Goal: Check status: Check status

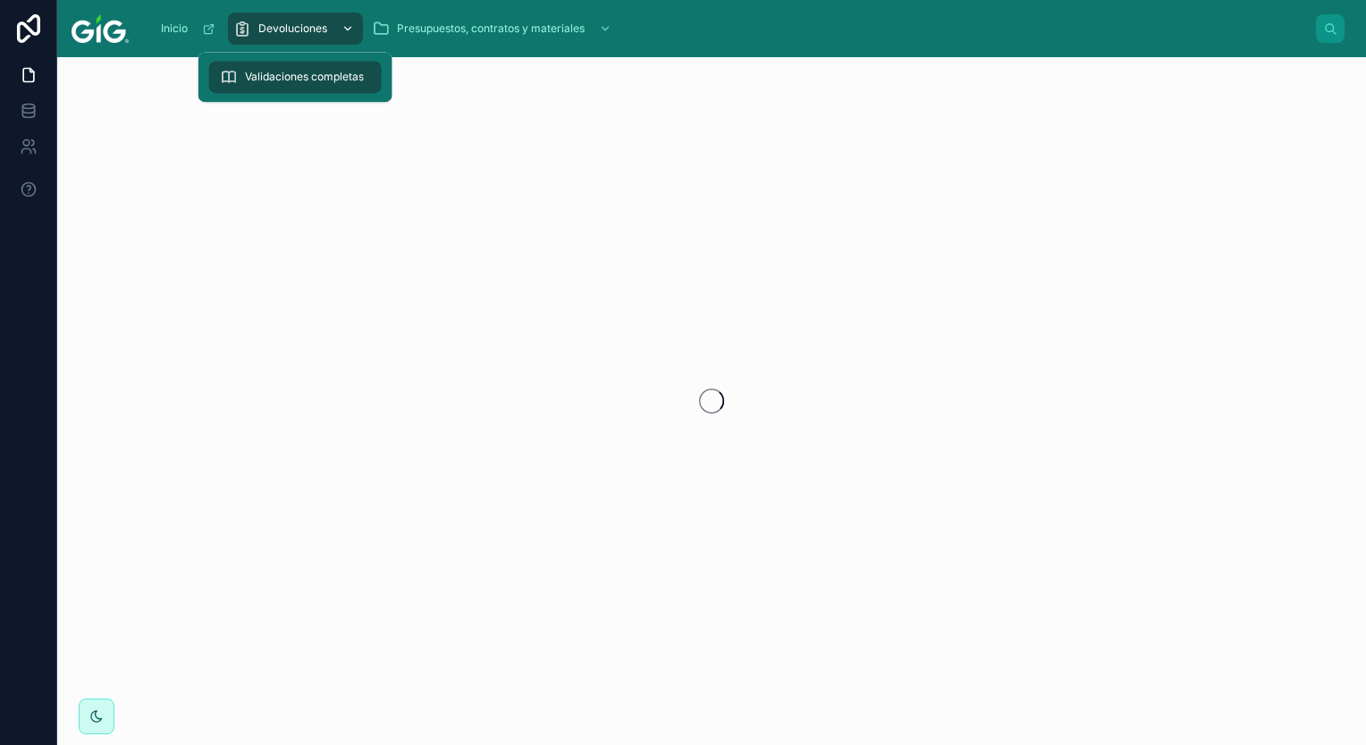
click at [287, 27] on span "Devoluciones" at bounding box center [292, 28] width 69 height 14
click at [347, 31] on icon "scrollable content" at bounding box center [347, 28] width 13 height 13
click at [312, 29] on span "Devoluciones" at bounding box center [292, 28] width 69 height 14
click at [282, 91] on link "Validaciones completas" at bounding box center [295, 77] width 173 height 32
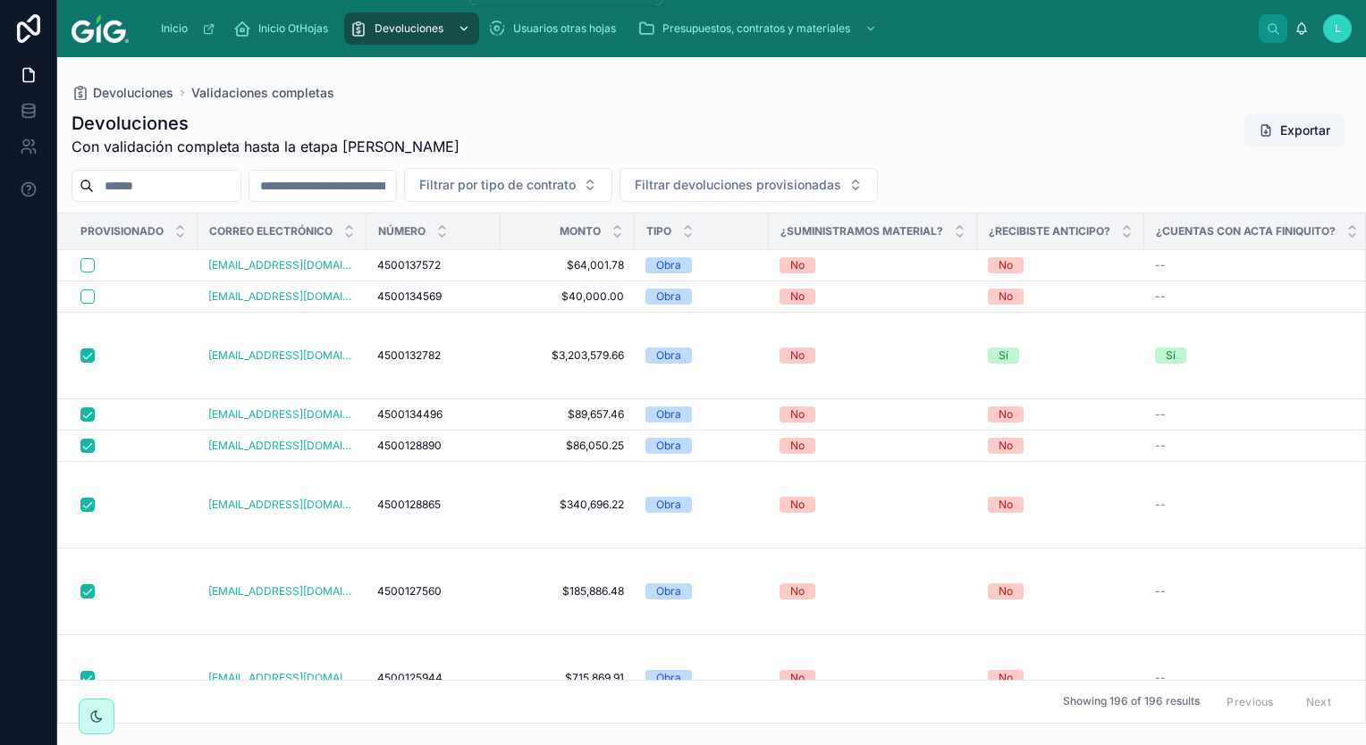
click at [425, 29] on span "Devoluciones" at bounding box center [409, 28] width 69 height 14
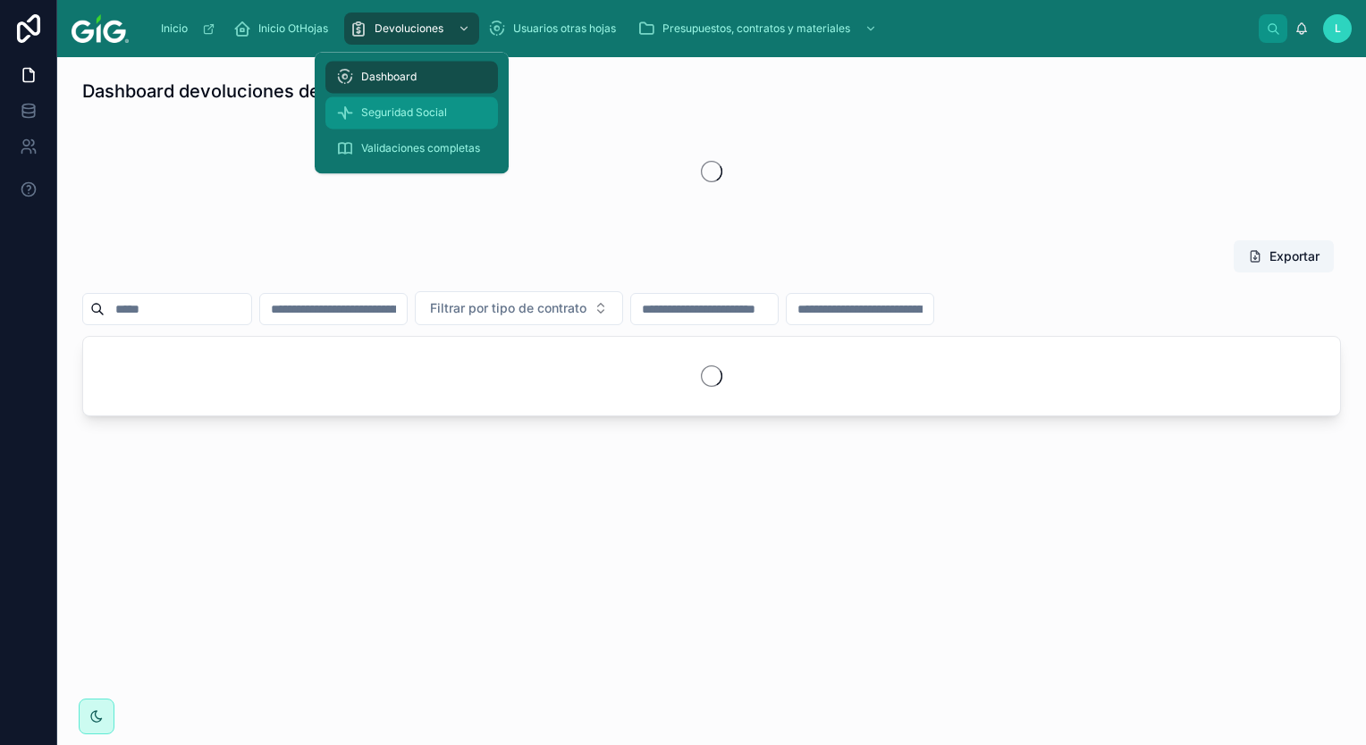
click at [421, 113] on span "Seguridad Social" at bounding box center [404, 112] width 86 height 14
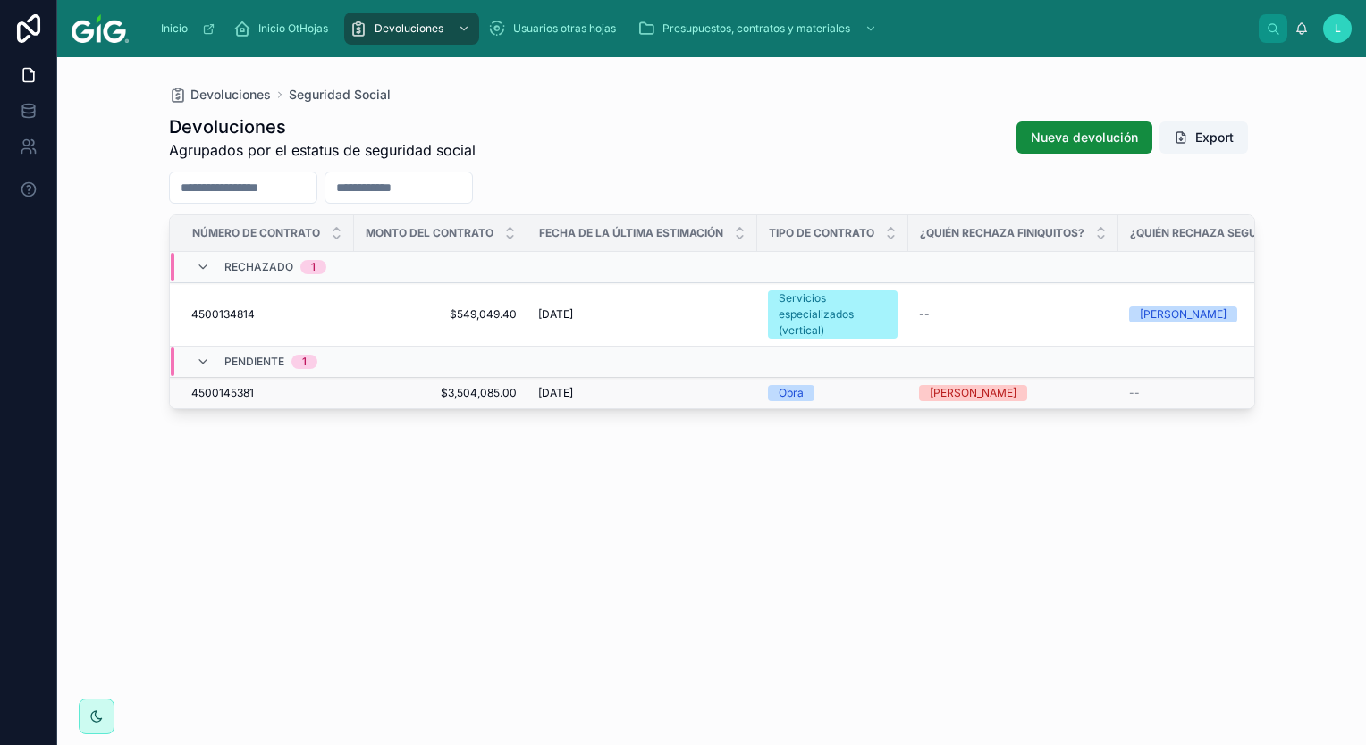
click at [467, 391] on span "$3,504,085.00" at bounding box center [441, 393] width 152 height 14
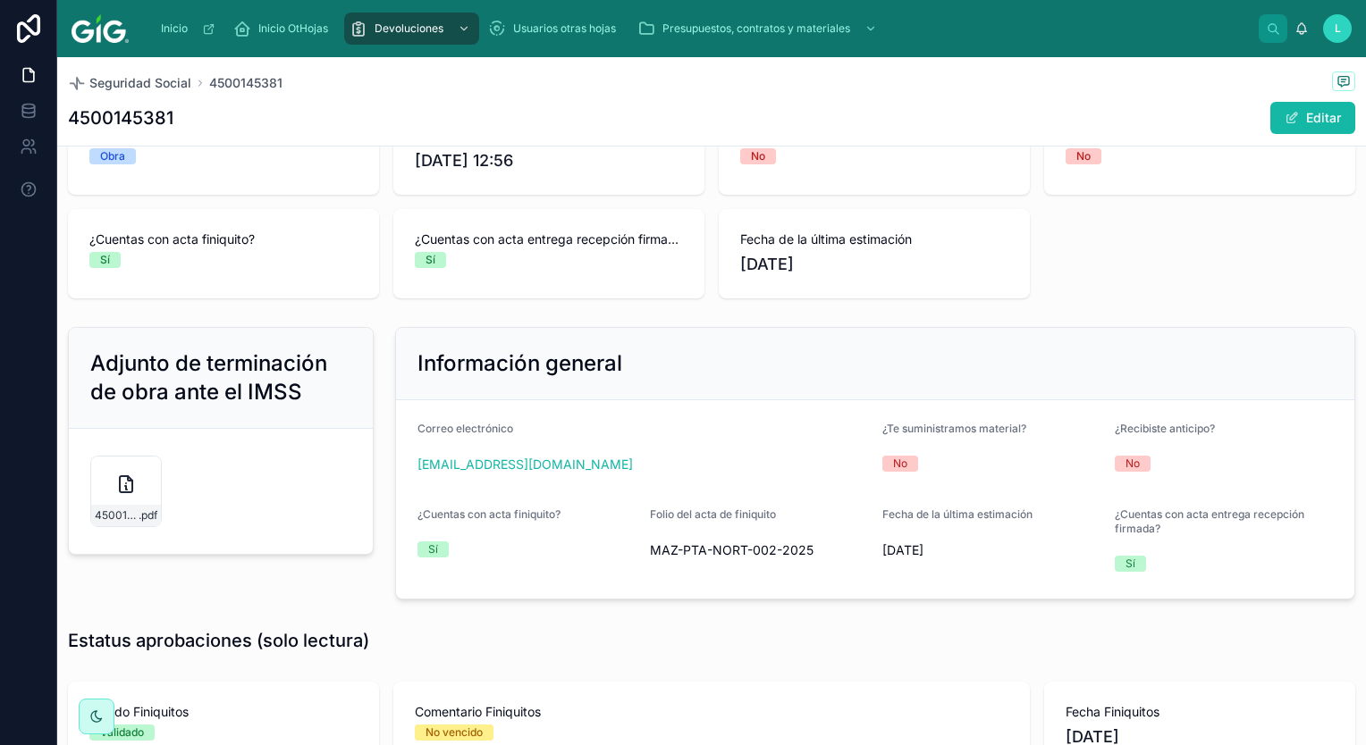
scroll to position [268, 0]
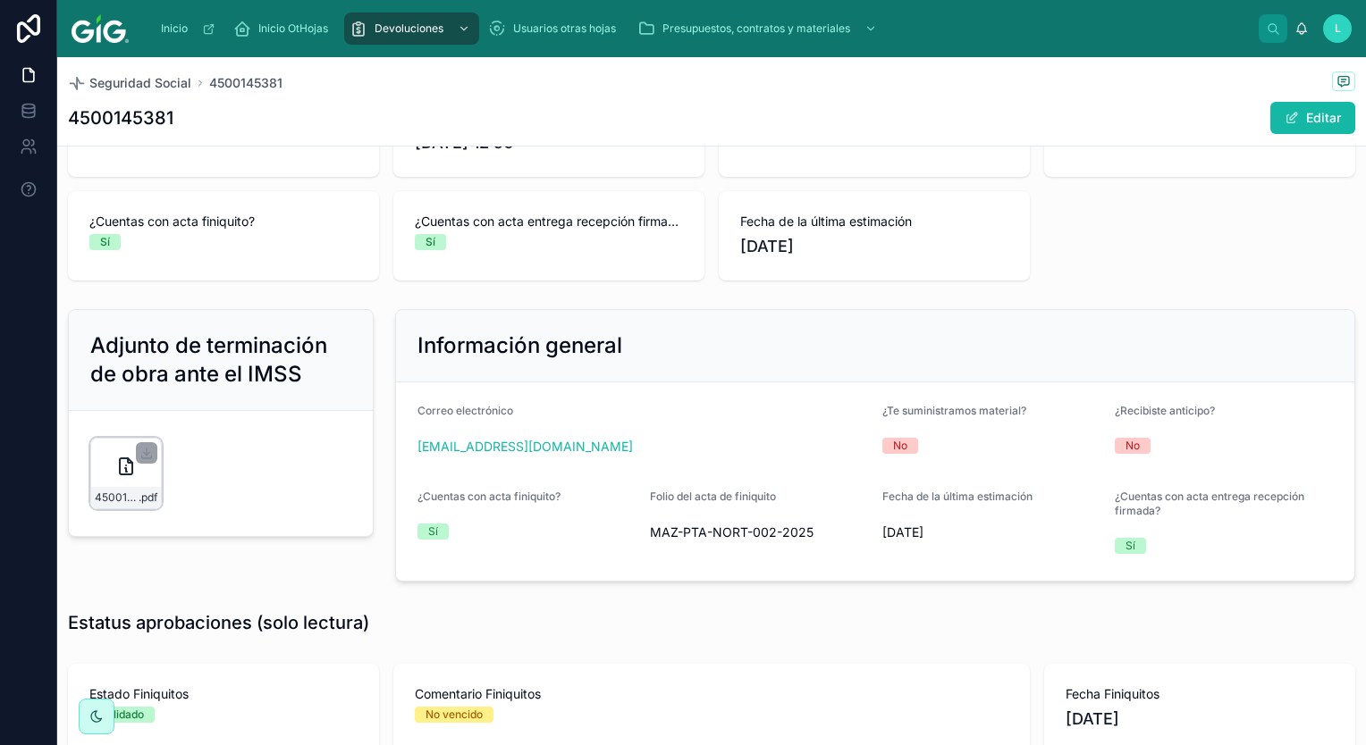
click at [118, 488] on div "4500145381-OC-URB-3300-PUESTA-NORTE-MOV-TIERRAS-C01-MOV-MAT-ALM-C05-Y-C06_APO-S…" at bounding box center [126, 497] width 70 height 21
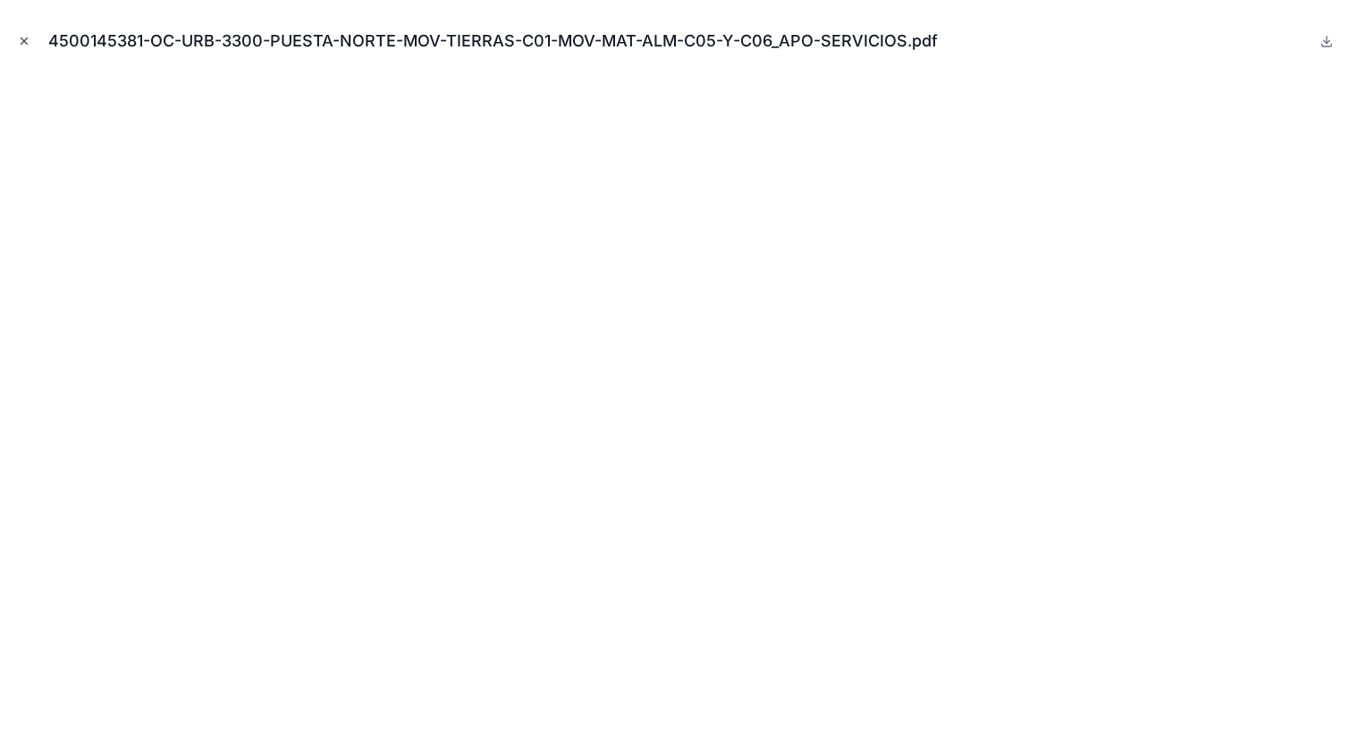
click at [24, 44] on icon "Close modal" at bounding box center [24, 41] width 13 height 13
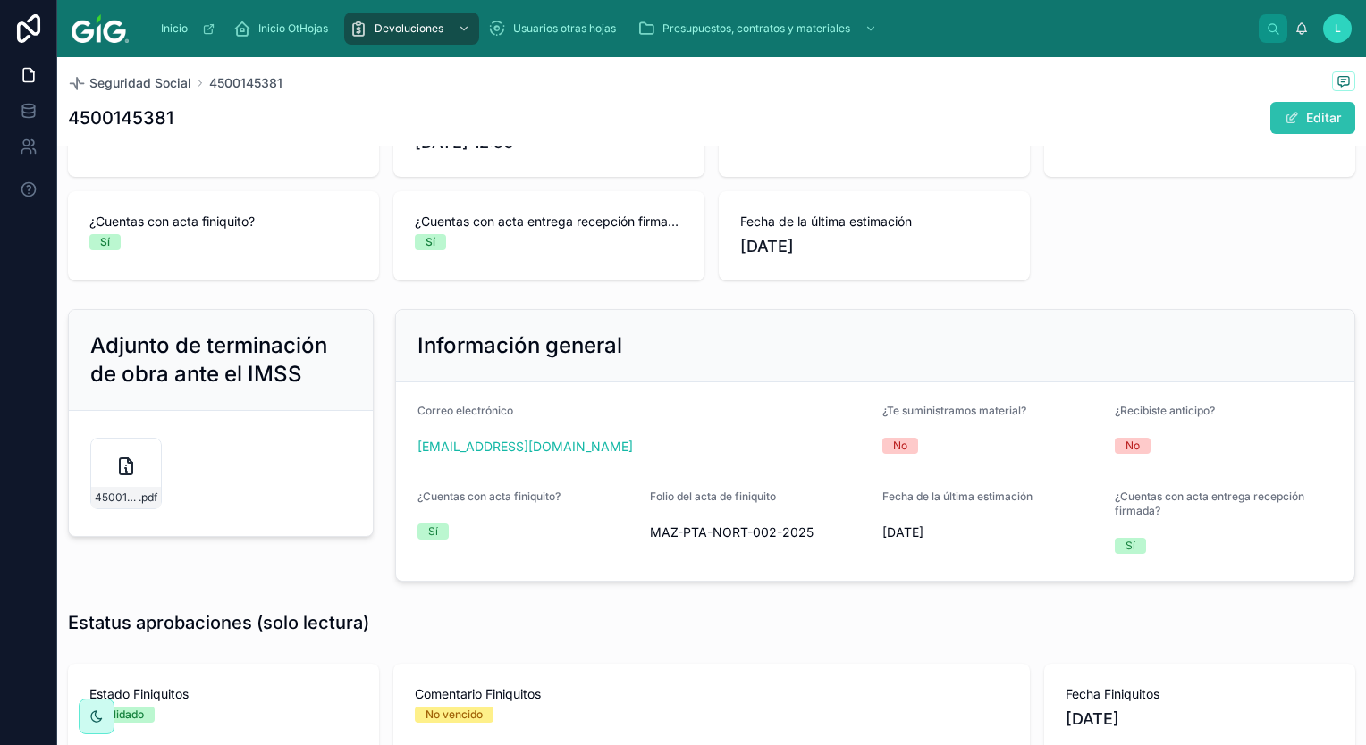
click at [1294, 121] on button "Editar" at bounding box center [1312, 118] width 85 height 32
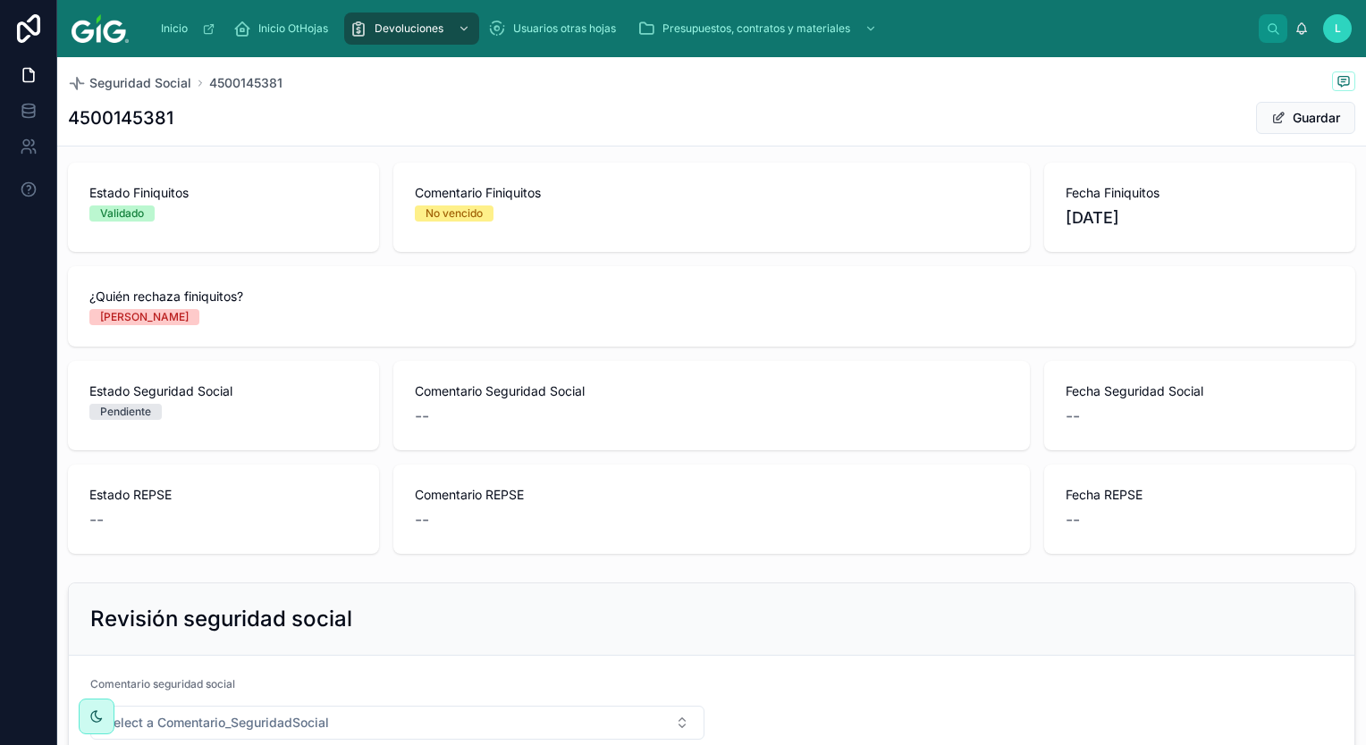
scroll to position [894, 0]
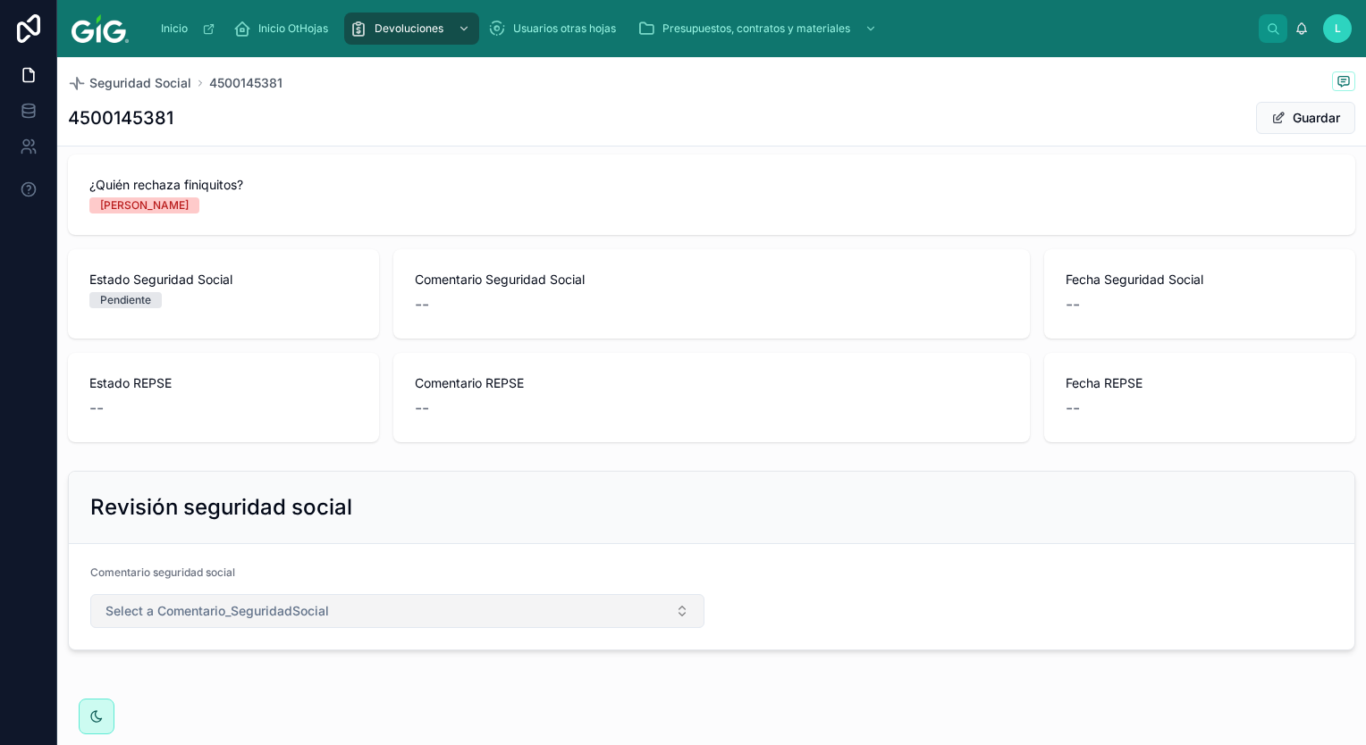
click at [193, 610] on span "Select a Comentario_SeguridadSocial" at bounding box center [216, 611] width 223 height 18
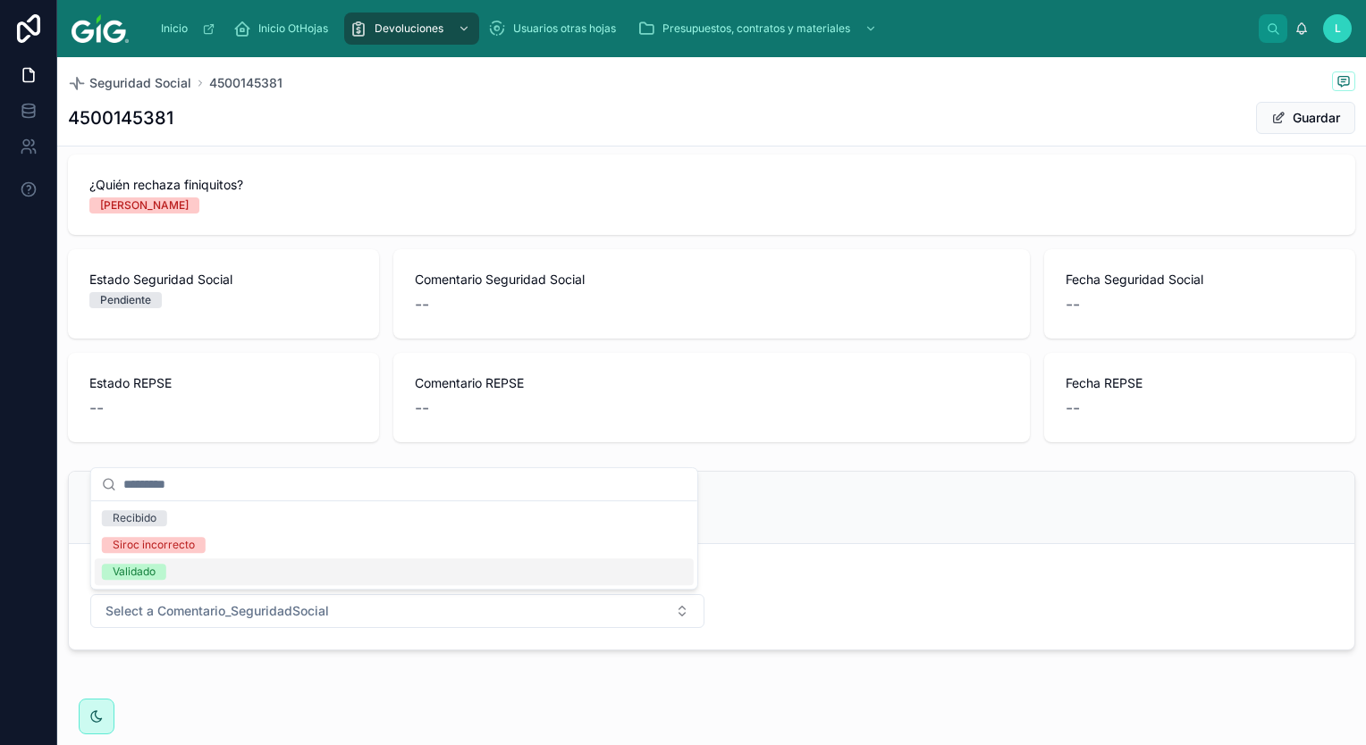
click at [153, 572] on div "Validado" at bounding box center [134, 572] width 43 height 16
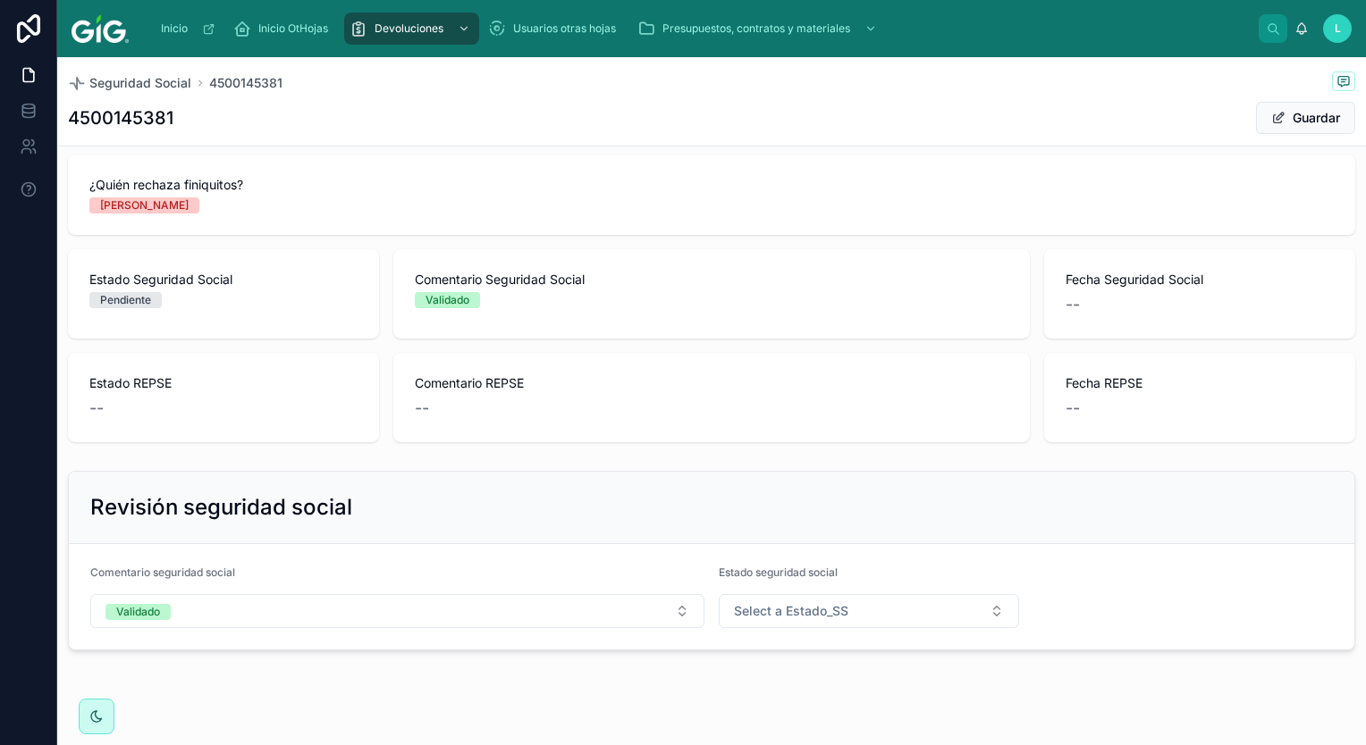
scroll to position [919, 0]
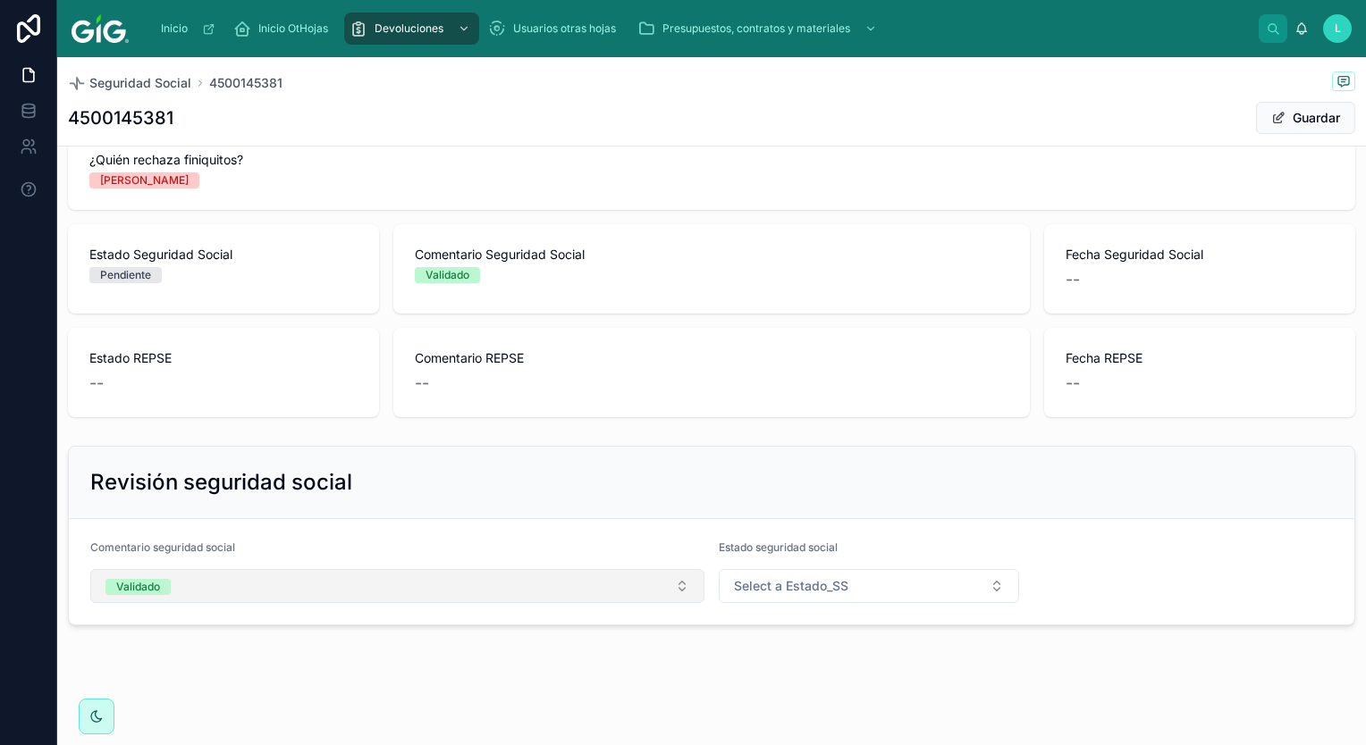
click at [165, 584] on span "Validado" at bounding box center [137, 587] width 65 height 16
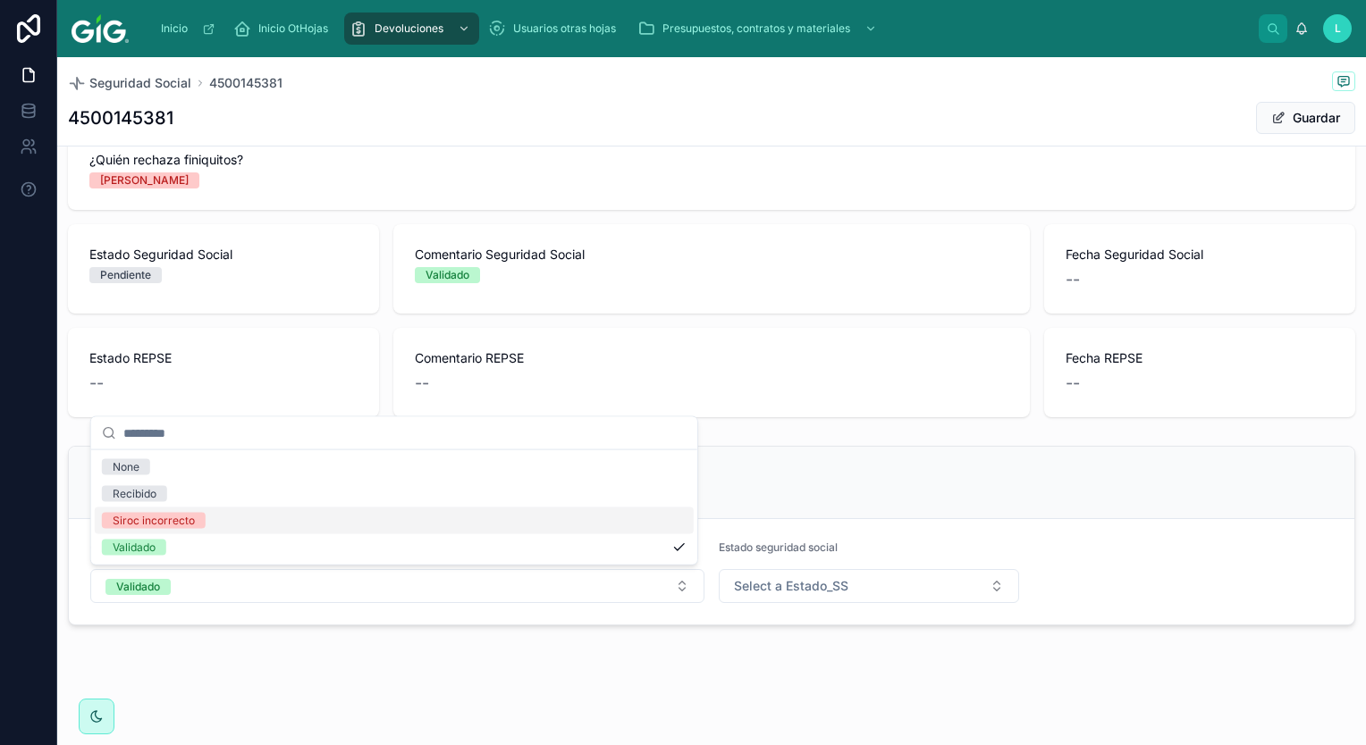
click at [168, 524] on div "Siroc incorrecto" at bounding box center [154, 521] width 82 height 16
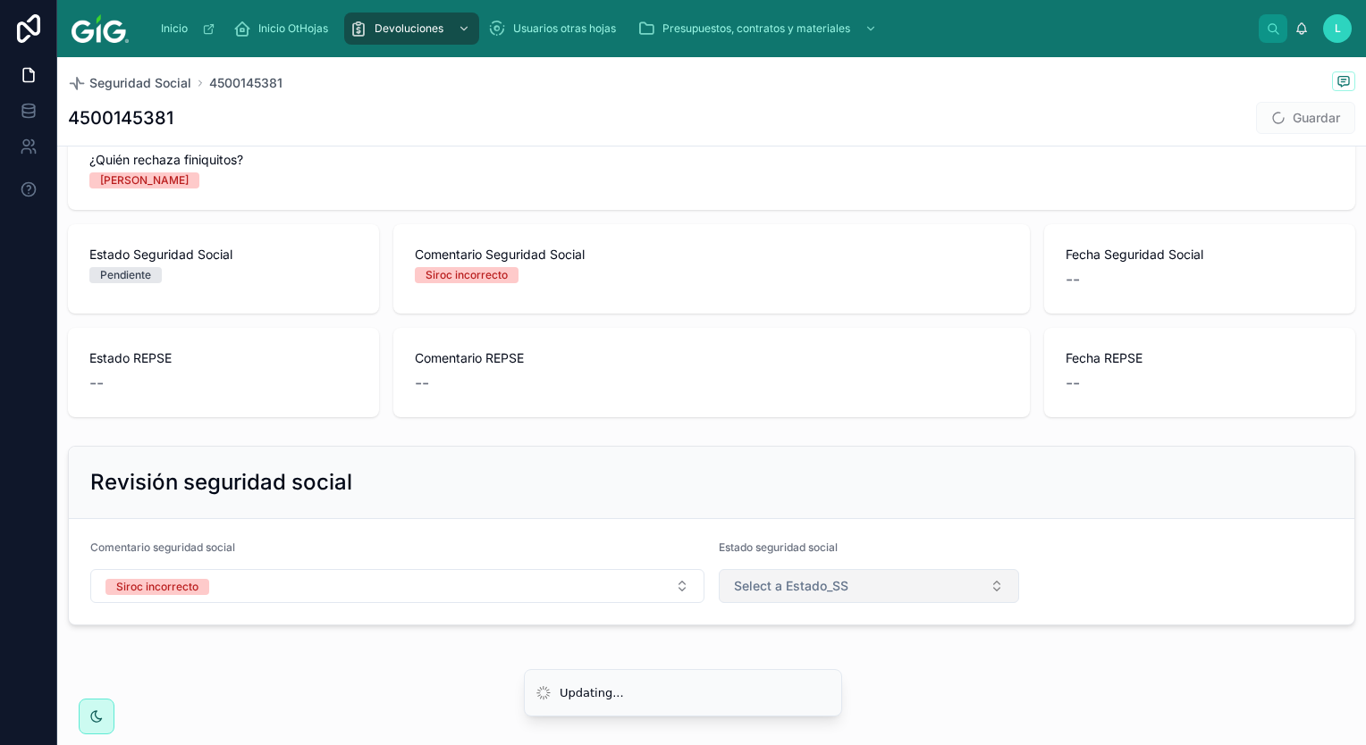
click at [861, 582] on button "Select a Estado_SS" at bounding box center [869, 586] width 300 height 34
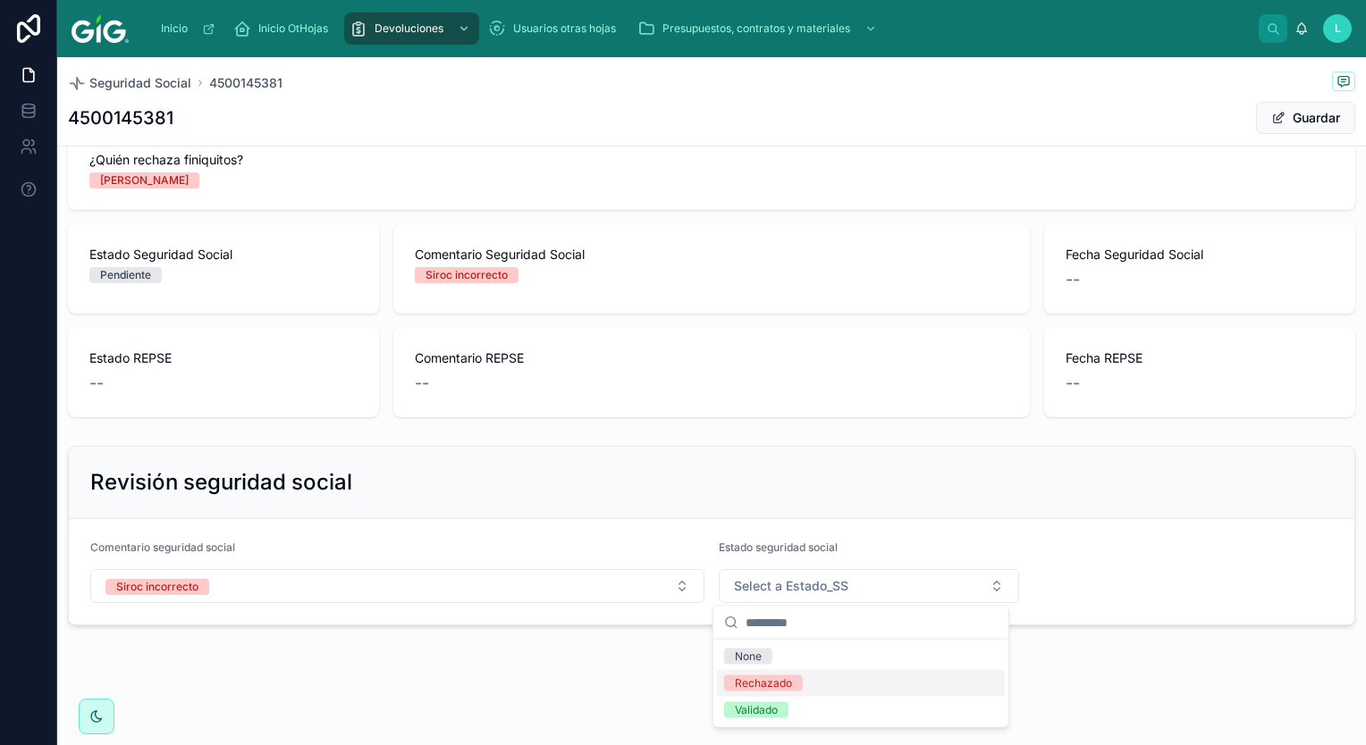
click at [767, 682] on div "Rechazado" at bounding box center [763, 684] width 57 height 16
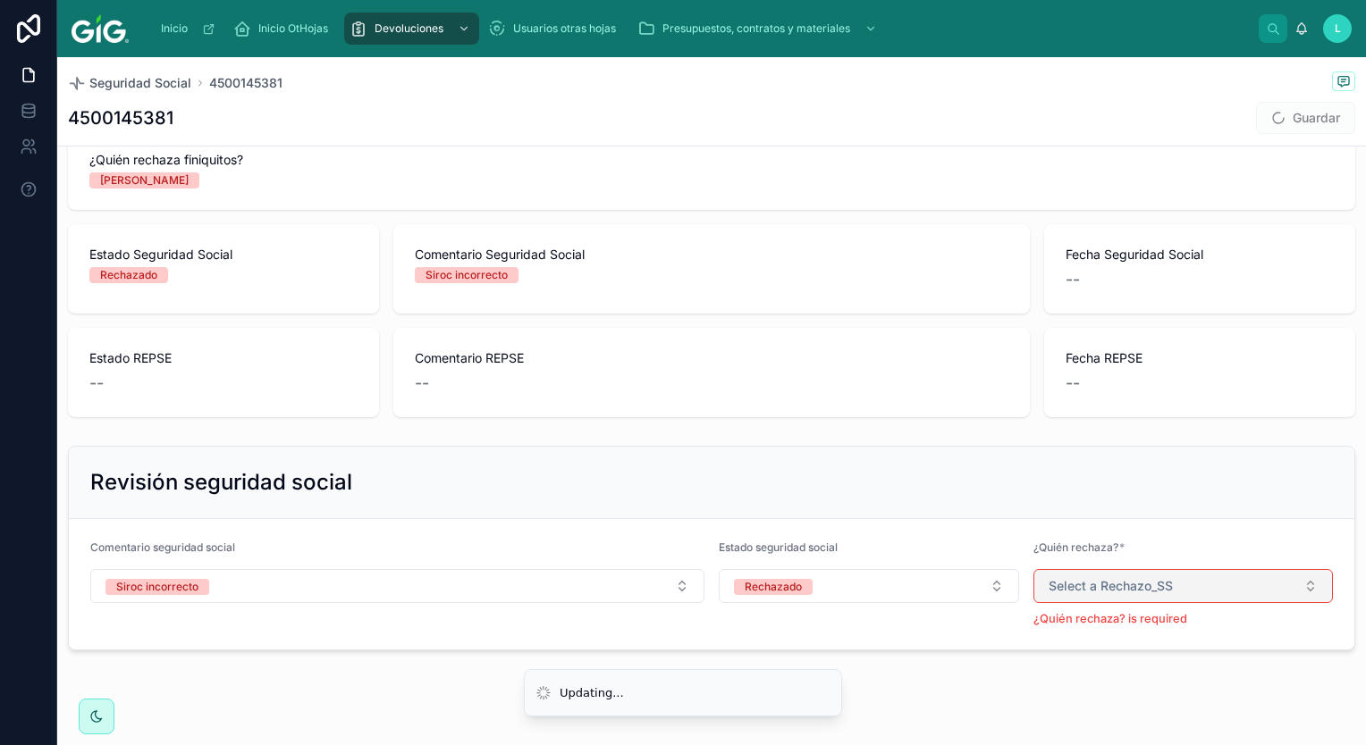
click at [1216, 576] on button "Select a Rechazo_SS" at bounding box center [1183, 586] width 300 height 34
click at [1121, 661] on div "[PERSON_NAME]" at bounding box center [1171, 657] width 288 height 27
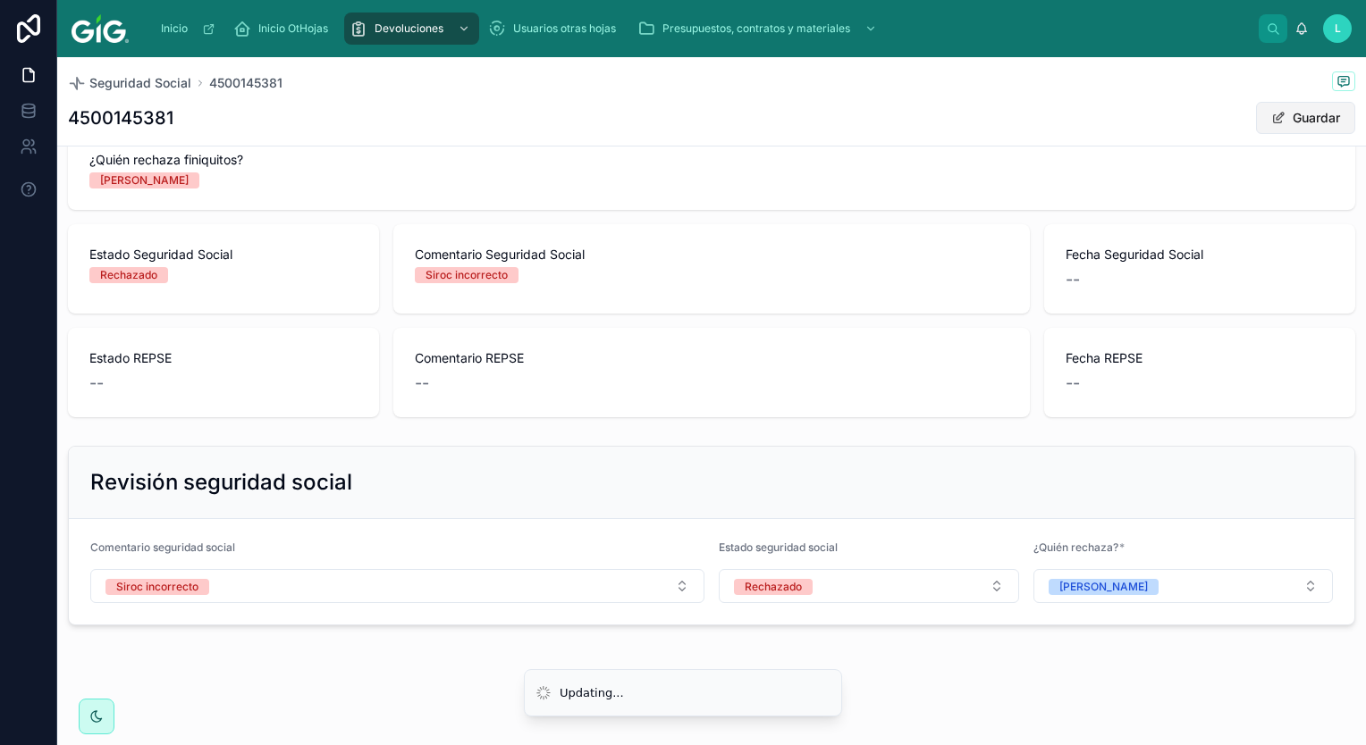
click at [1287, 119] on button "Guardar" at bounding box center [1305, 118] width 99 height 32
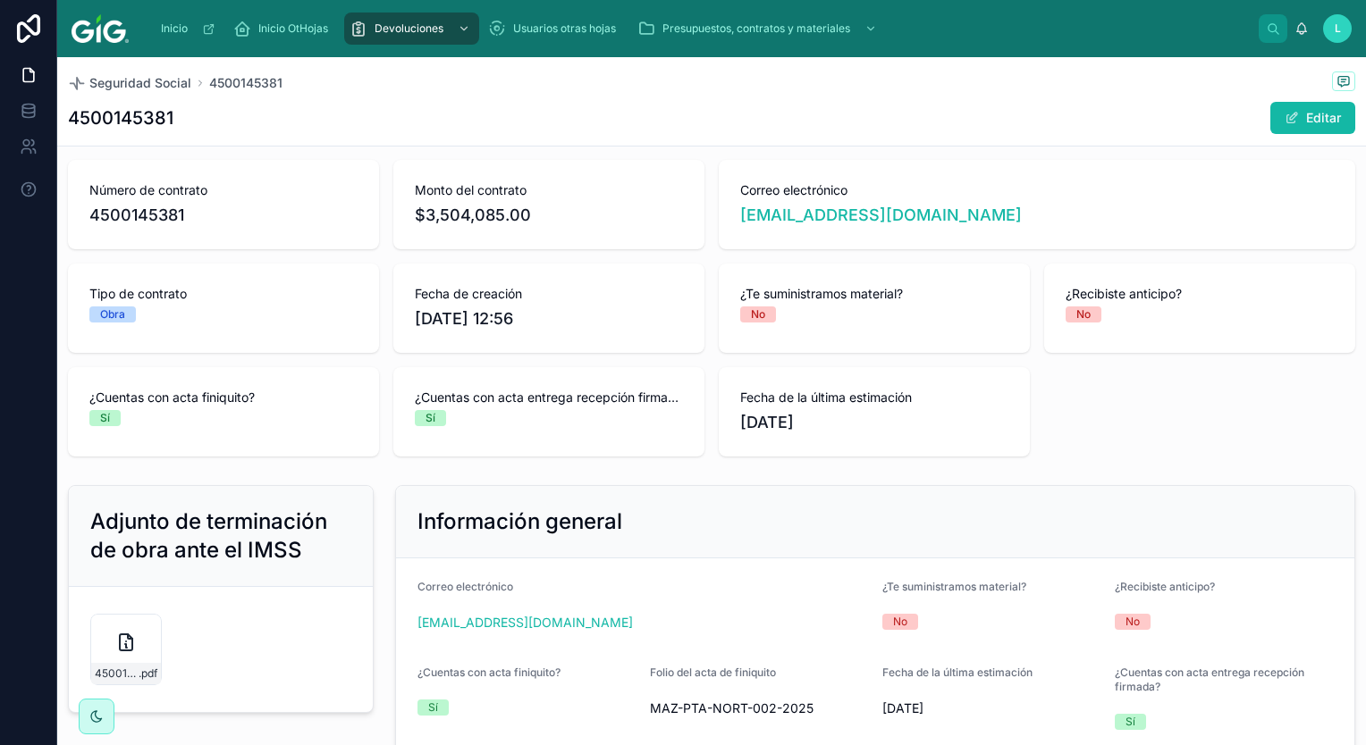
scroll to position [0, 0]
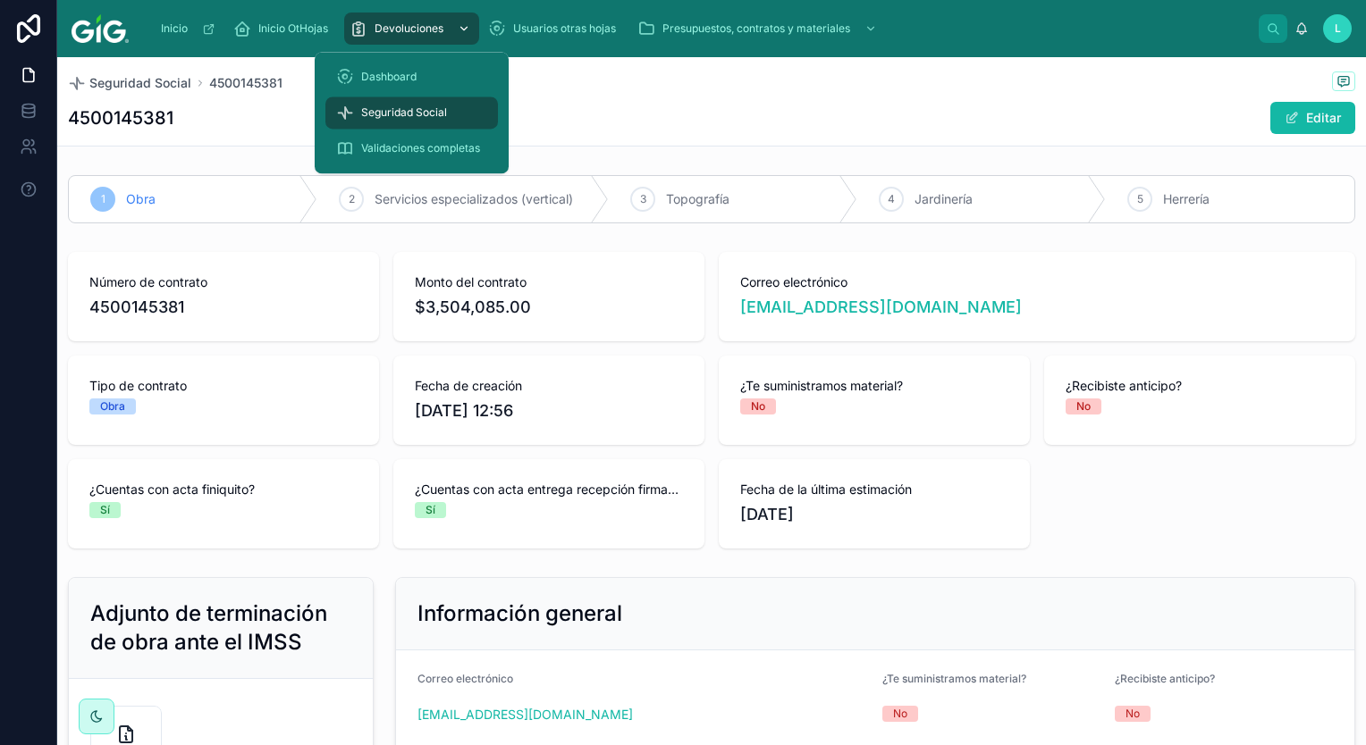
drag, startPoint x: 446, startPoint y: 18, endPoint x: 445, endPoint y: 27, distance: 9.0
click at [446, 18] on div "Devoluciones" at bounding box center [411, 28] width 124 height 29
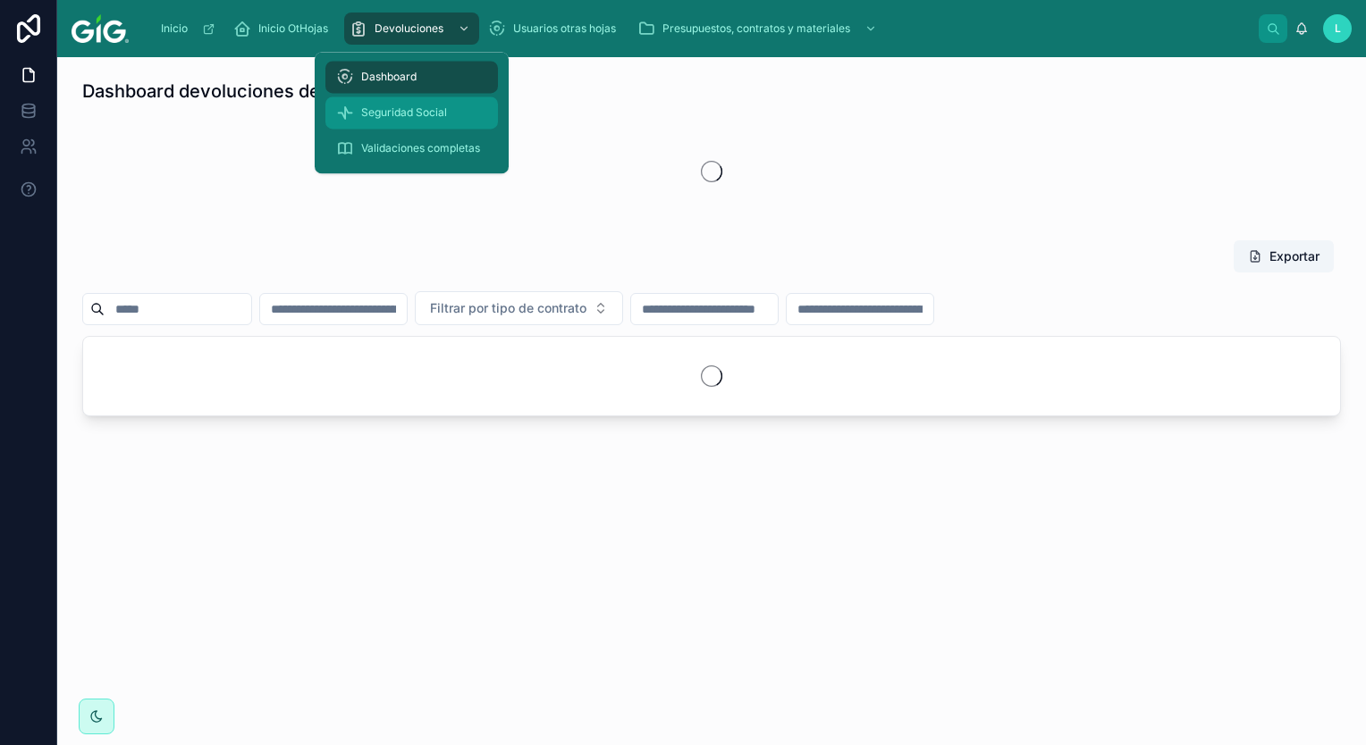
click at [435, 109] on span "Seguridad Social" at bounding box center [404, 112] width 86 height 14
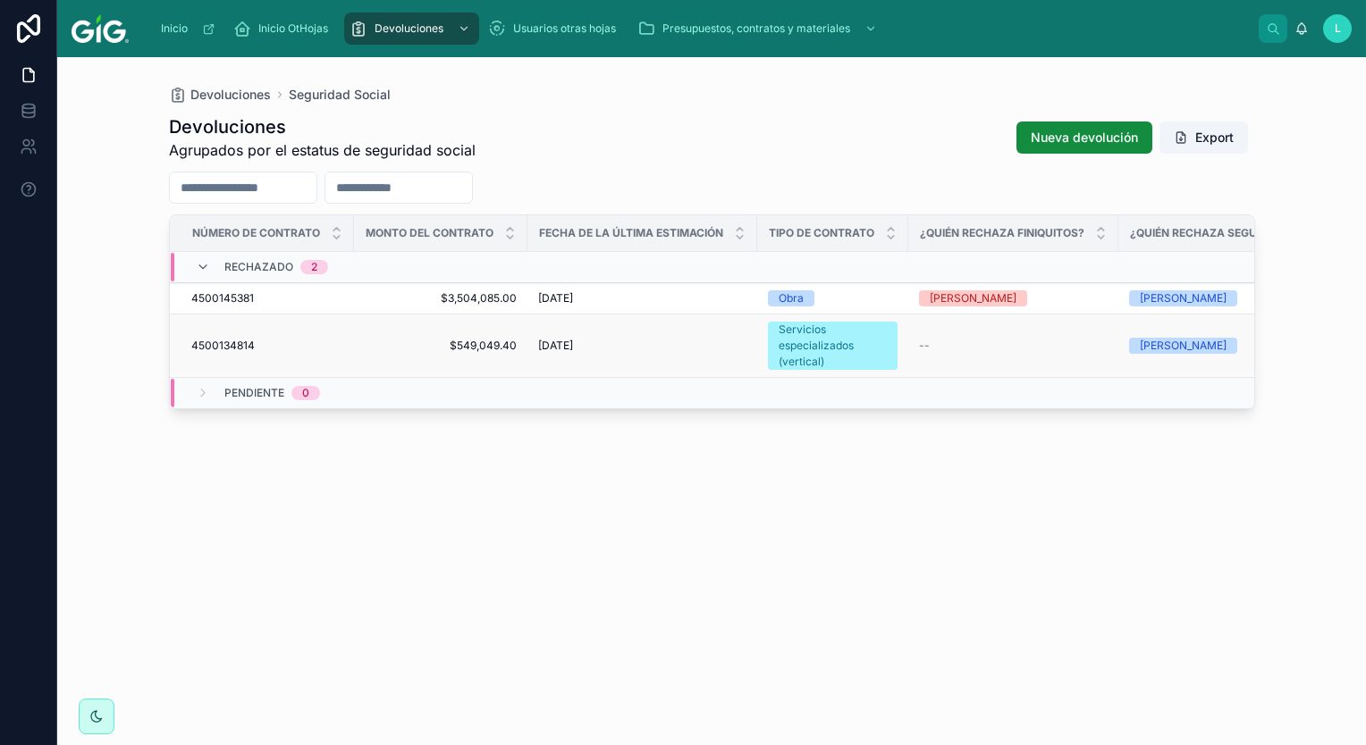
click at [978, 347] on div "--" at bounding box center [1013, 346] width 189 height 14
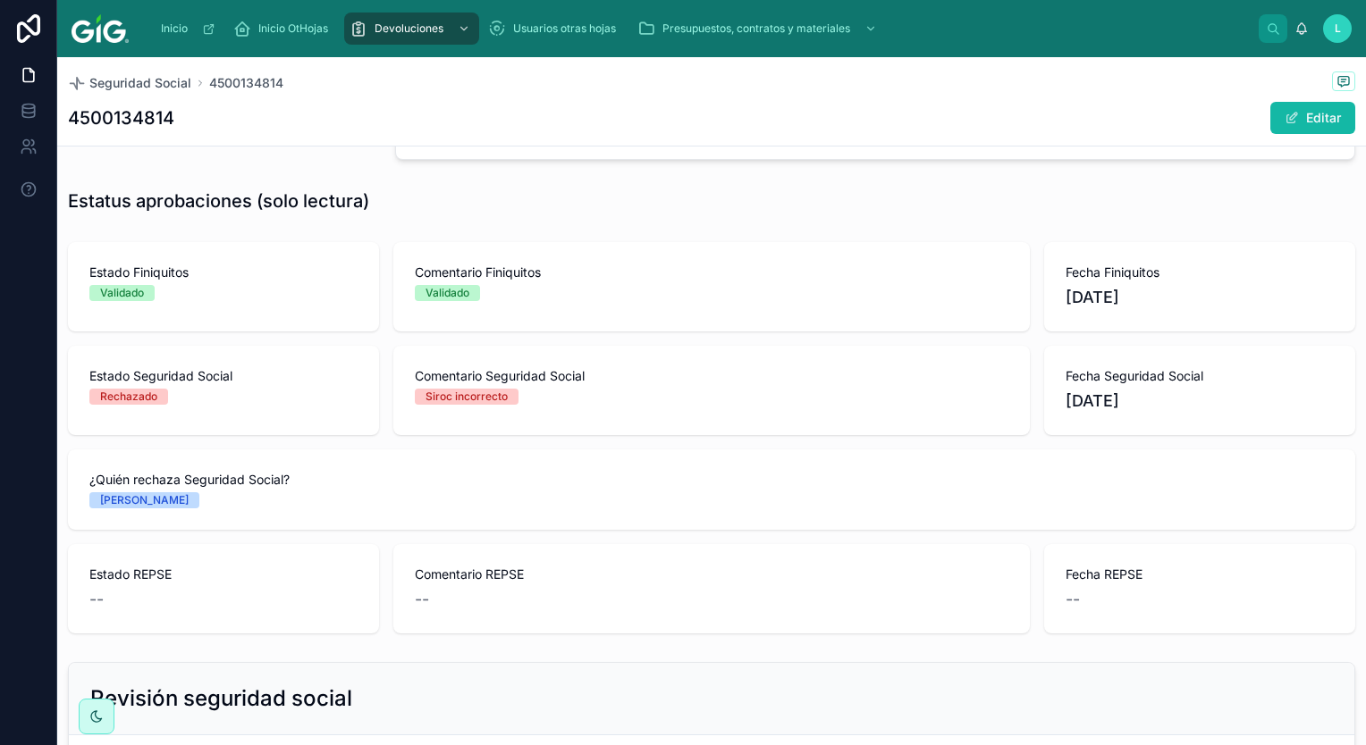
scroll to position [894, 0]
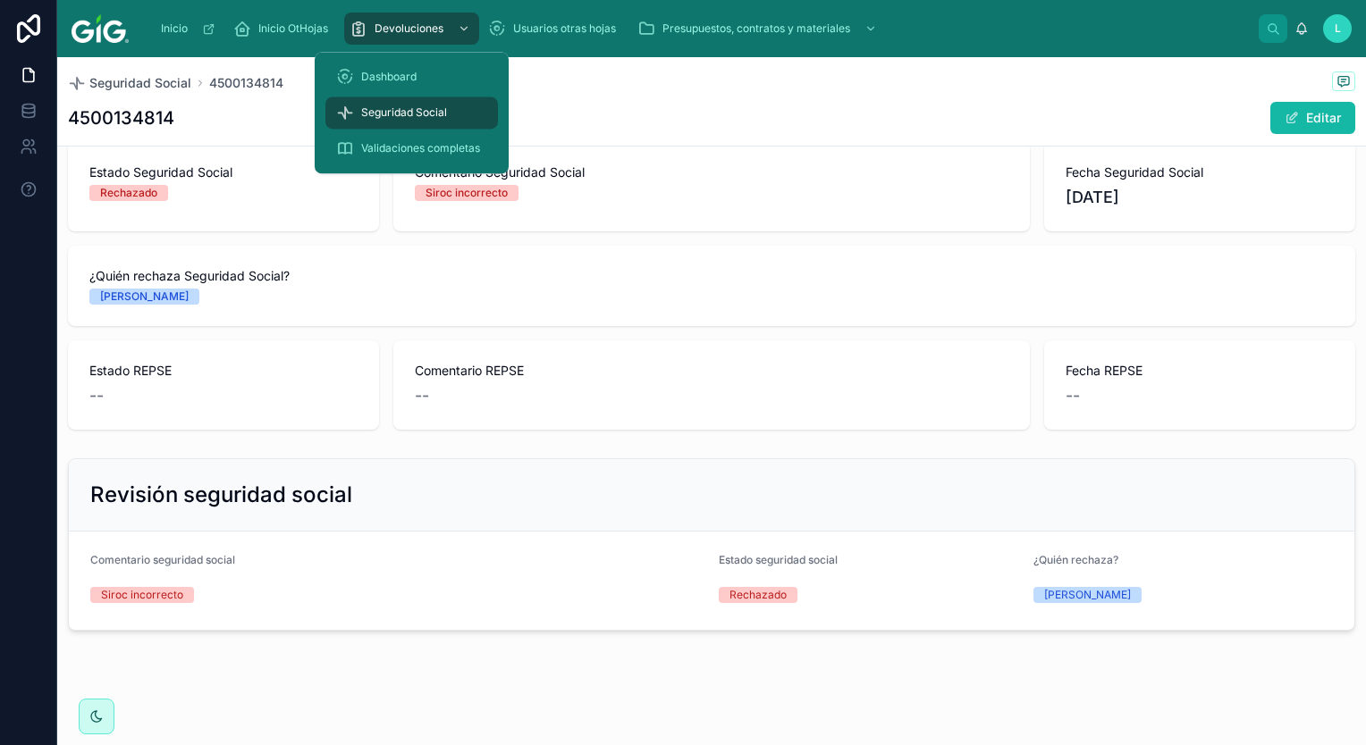
click at [408, 118] on span "Seguridad Social" at bounding box center [404, 112] width 86 height 14
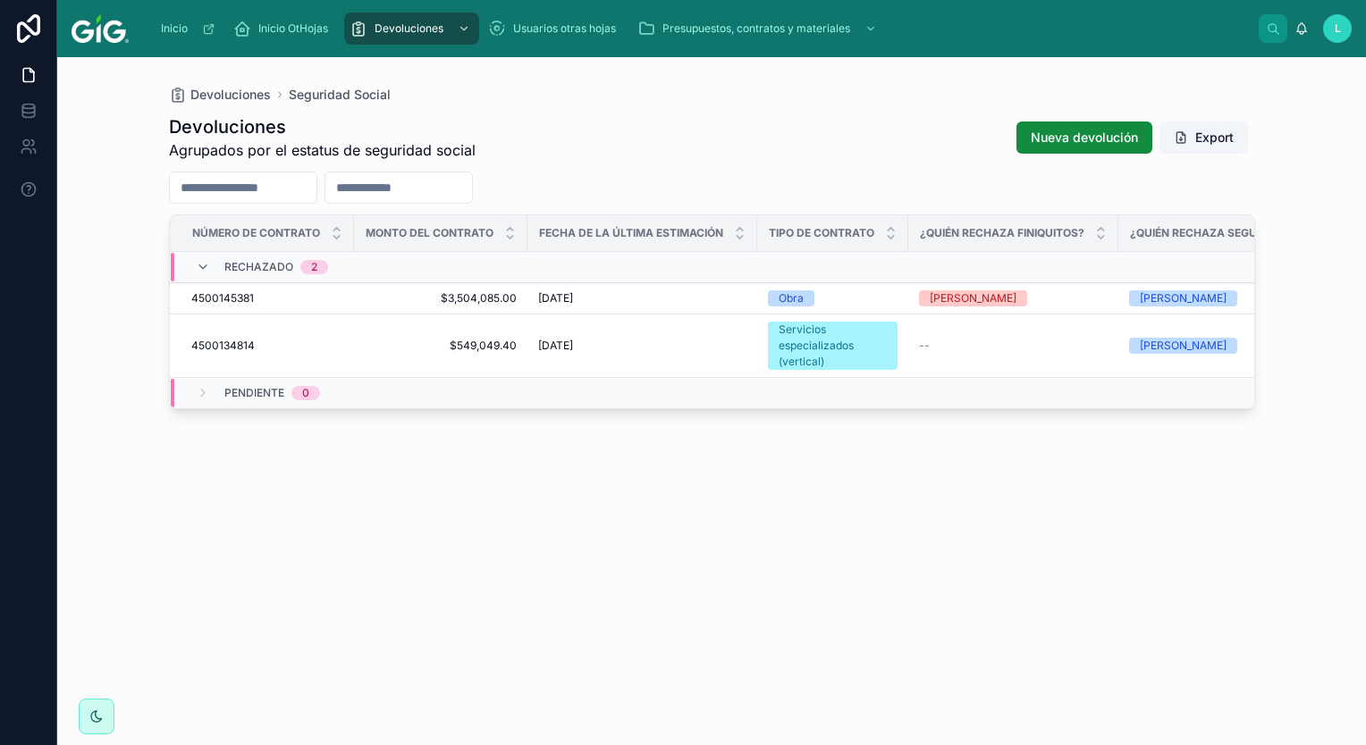
click at [669, 467] on div "Devoluciones Agrupados por el estatus de seguridad social Nueva devolución Expo…" at bounding box center [712, 414] width 1086 height 620
drag, startPoint x: 397, startPoint y: 472, endPoint x: 387, endPoint y: 473, distance: 9.9
click at [396, 473] on div "Devoluciones Agrupados por el estatus de seguridad social Nueva devolución Expo…" at bounding box center [712, 414] width 1086 height 620
click at [1337, 23] on span "L" at bounding box center [1337, 28] width 6 height 14
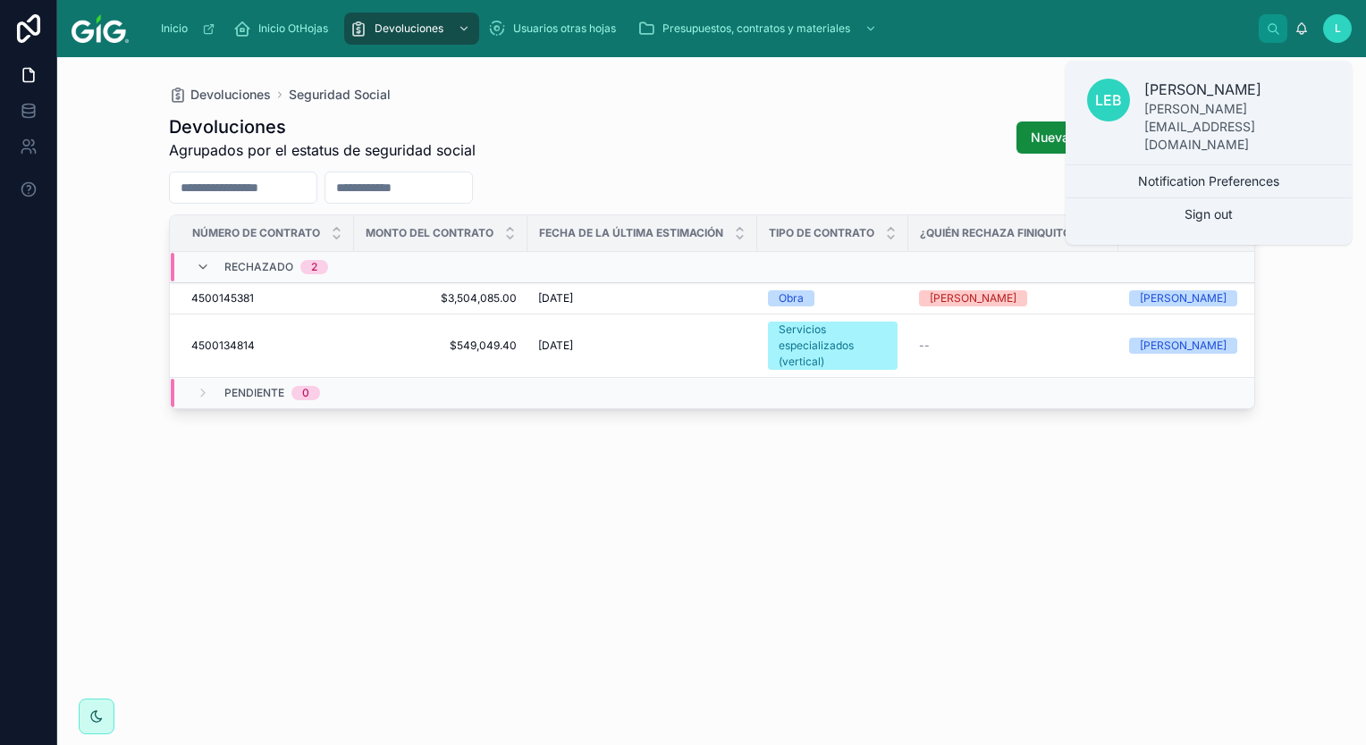
click at [447, 477] on div "Devoluciones Agrupados por el estatus de seguridad social Nueva devolución Expo…" at bounding box center [712, 414] width 1086 height 620
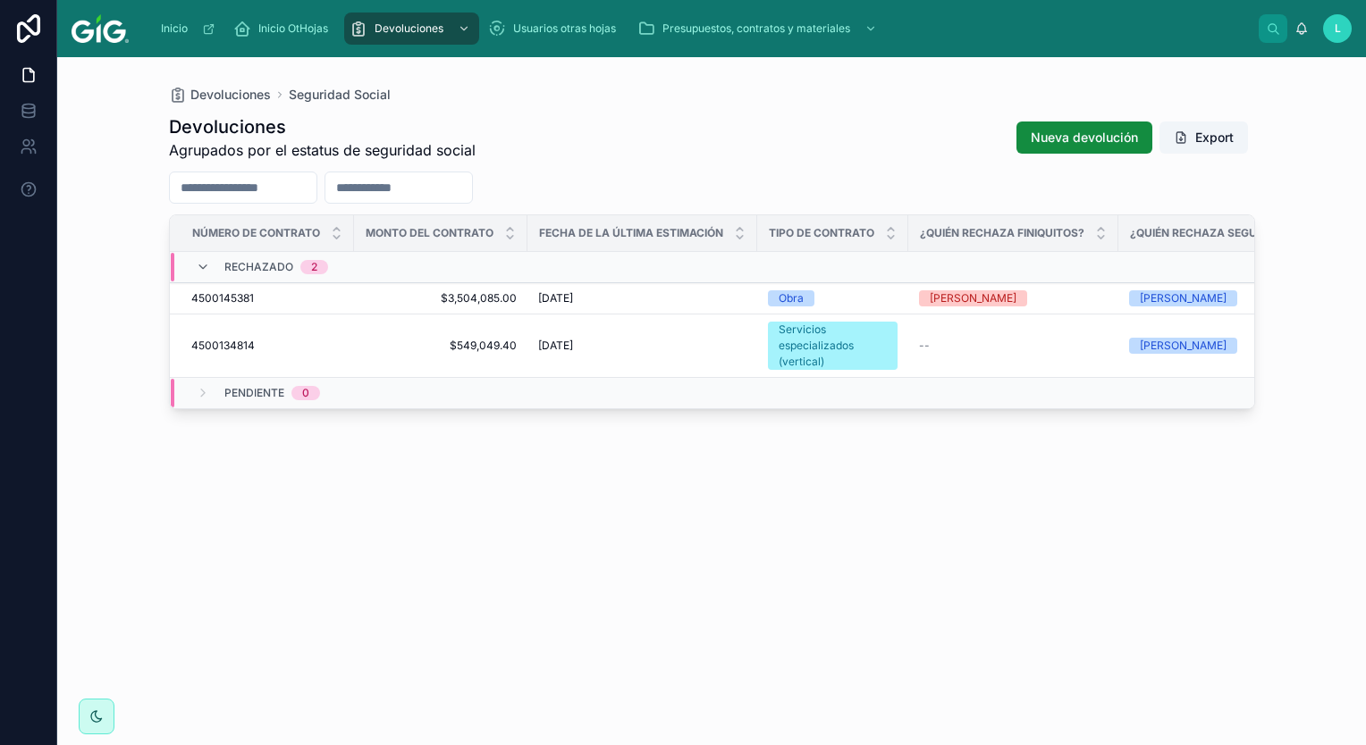
click at [1341, 32] on div "L" at bounding box center [1337, 28] width 29 height 29
click at [667, 544] on div "Devoluciones Agrupados por el estatus de seguridad social Nueva devolución Expo…" at bounding box center [712, 414] width 1086 height 620
click at [433, 340] on span "$549,049.40" at bounding box center [441, 346] width 152 height 14
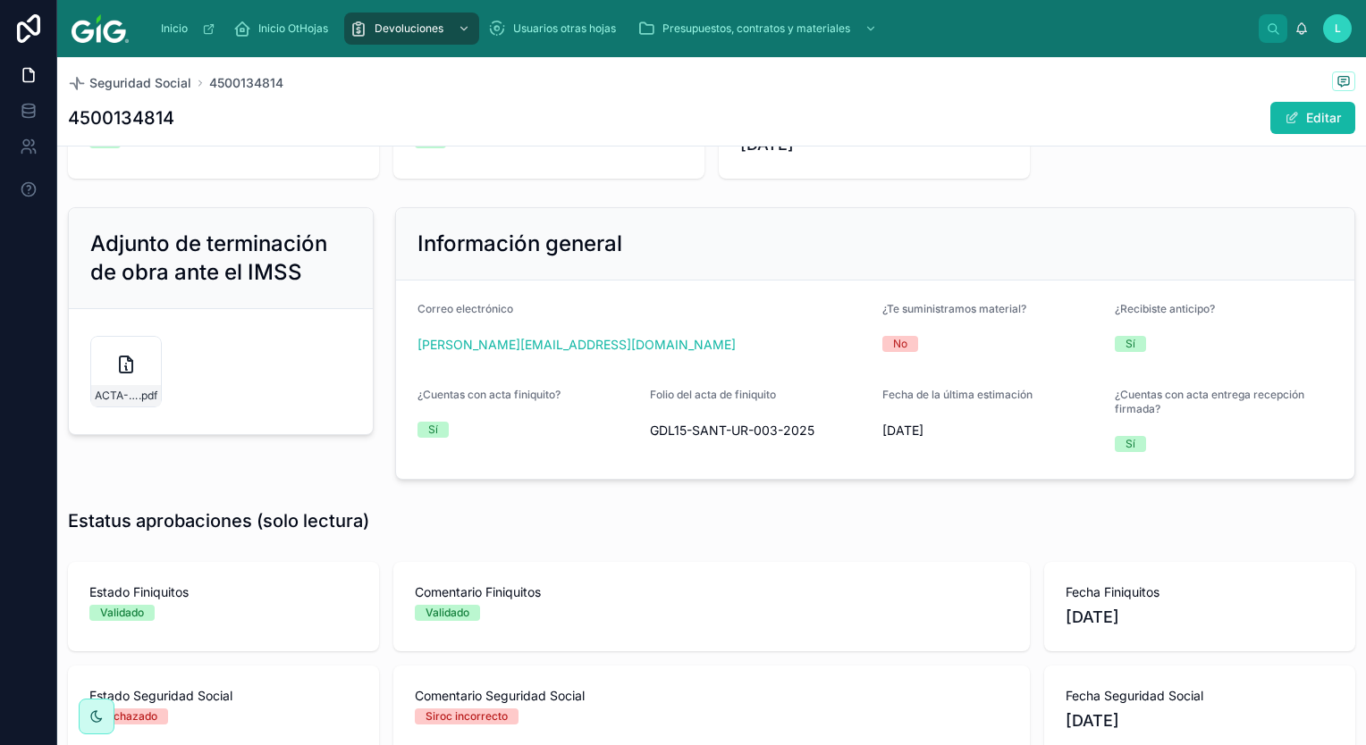
scroll to position [447, 0]
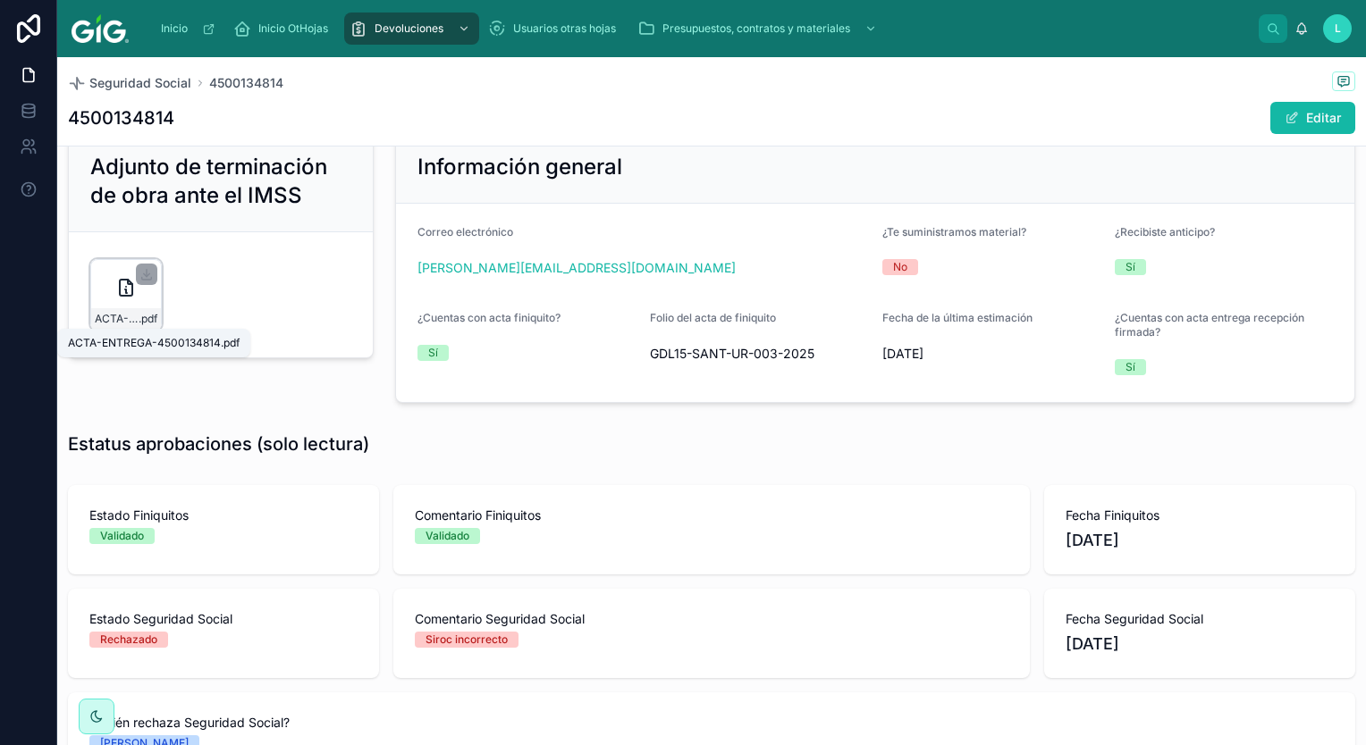
click at [130, 316] on span "ACTA-ENTREGA-4500134814" at bounding box center [117, 319] width 44 height 14
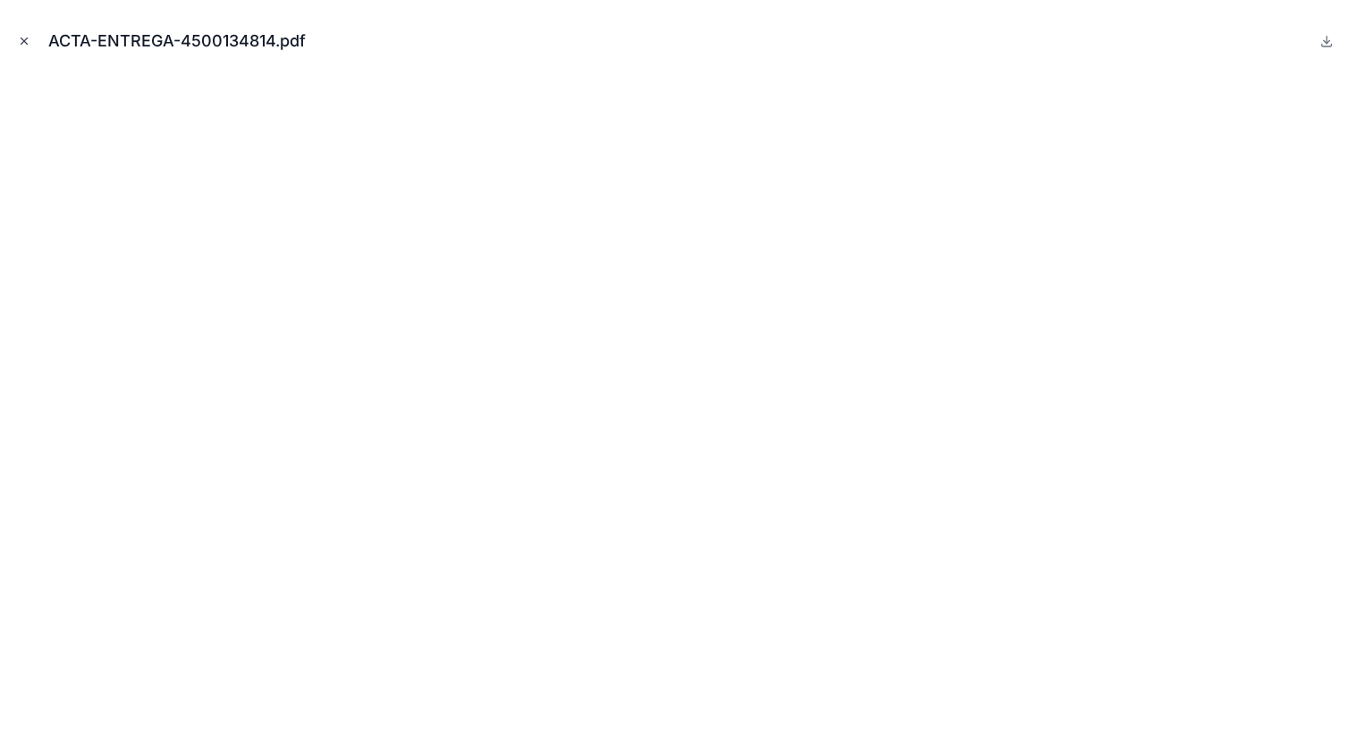
click at [26, 38] on icon "Close modal" at bounding box center [24, 41] width 13 height 13
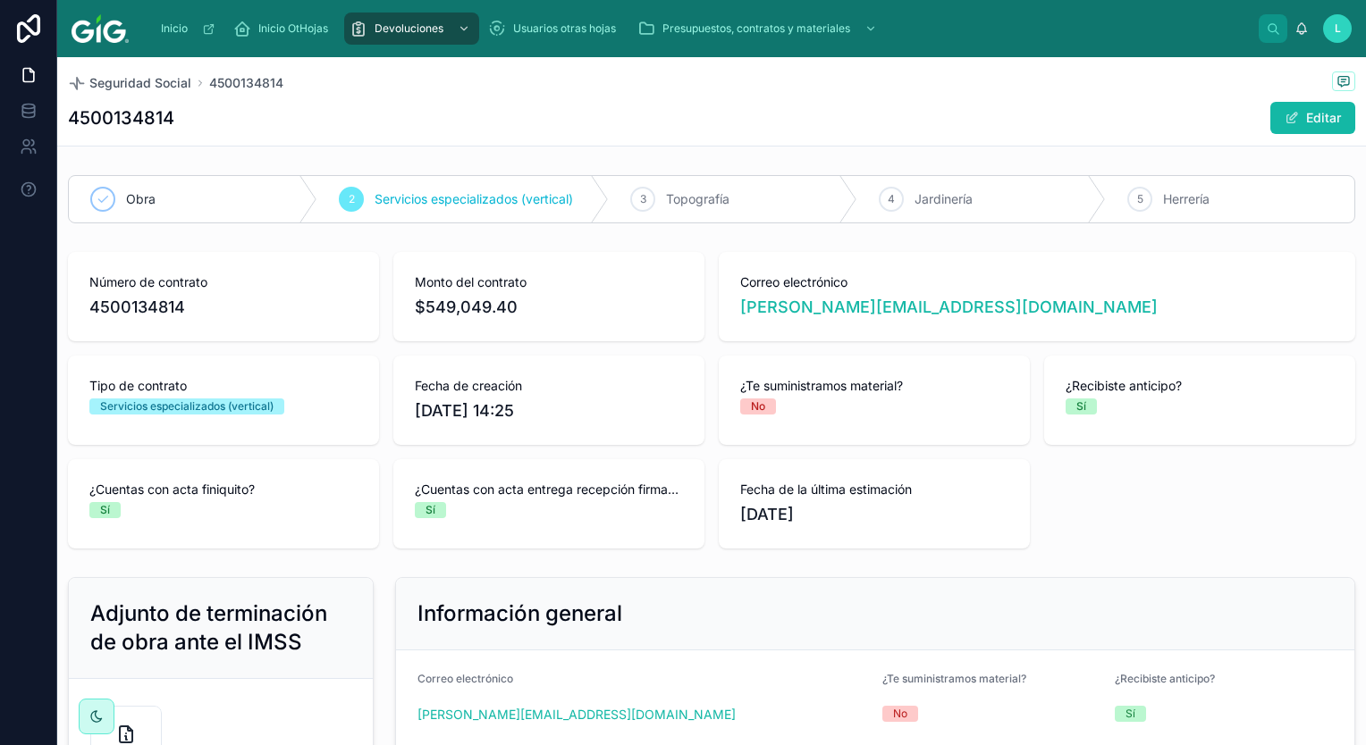
click at [808, 594] on div "Información general" at bounding box center [875, 614] width 958 height 72
click at [1025, 78] on div "Seguridad Social 4500134814" at bounding box center [711, 83] width 1287 height 22
click at [972, 80] on div "Seguridad Social 4500134814" at bounding box center [711, 83] width 1287 height 22
click at [858, 90] on div "Seguridad Social 4500134814" at bounding box center [711, 83] width 1287 height 22
